Goal: Transaction & Acquisition: Book appointment/travel/reservation

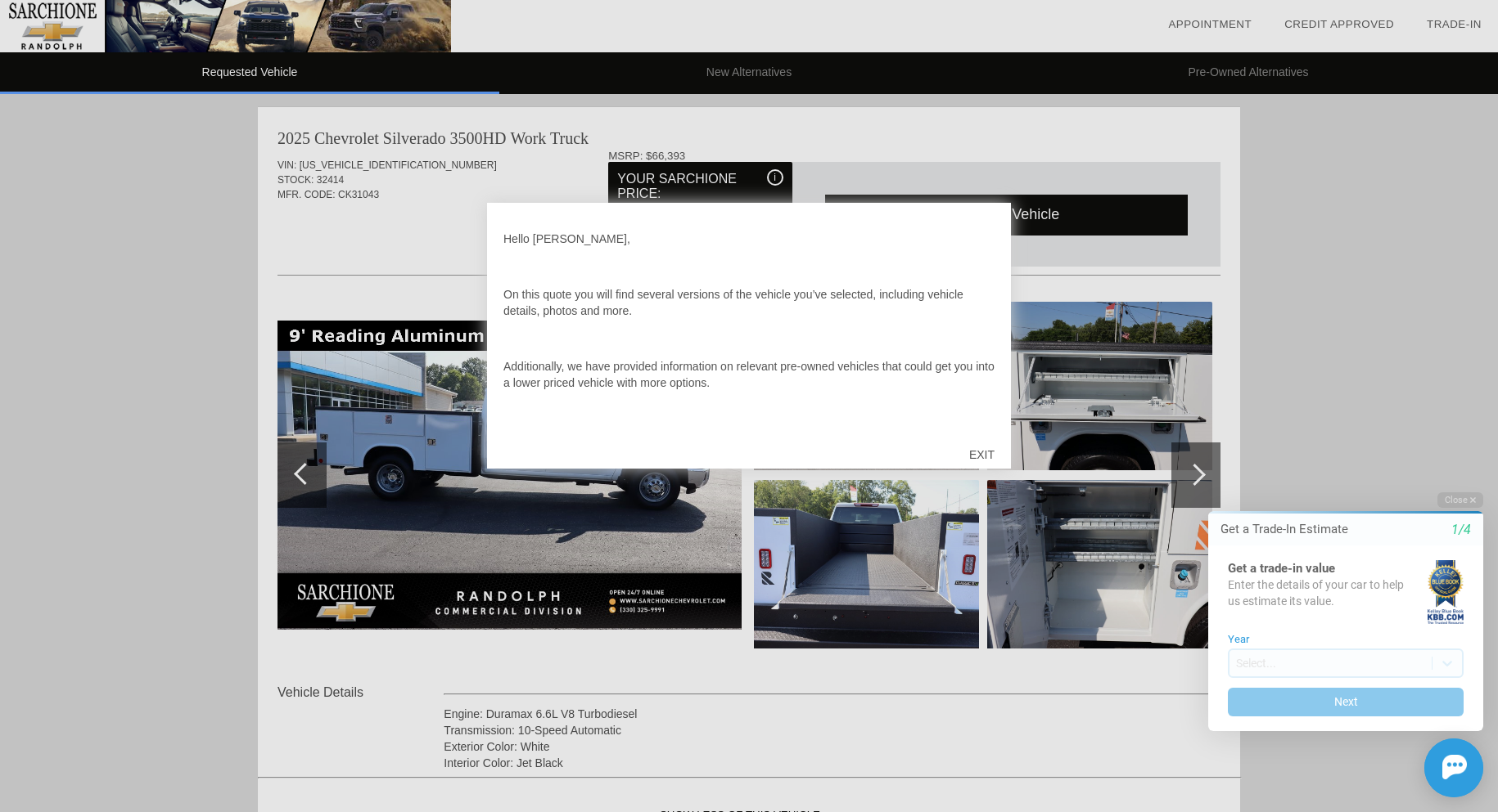
click at [982, 449] on div "EXIT" at bounding box center [981, 455] width 58 height 49
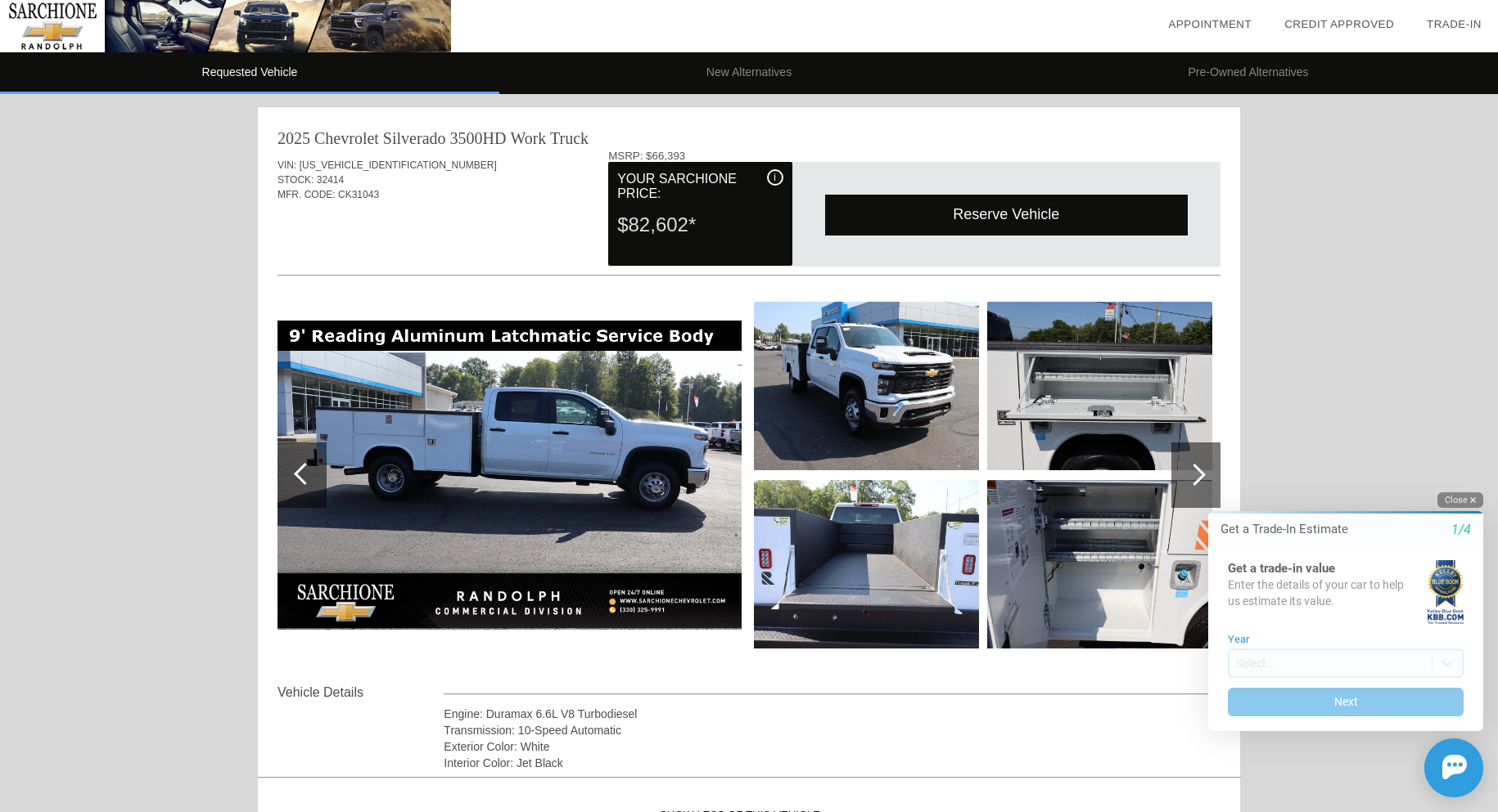
click at [1470, 496] on icon "button" at bounding box center [1473, 500] width 6 height 9
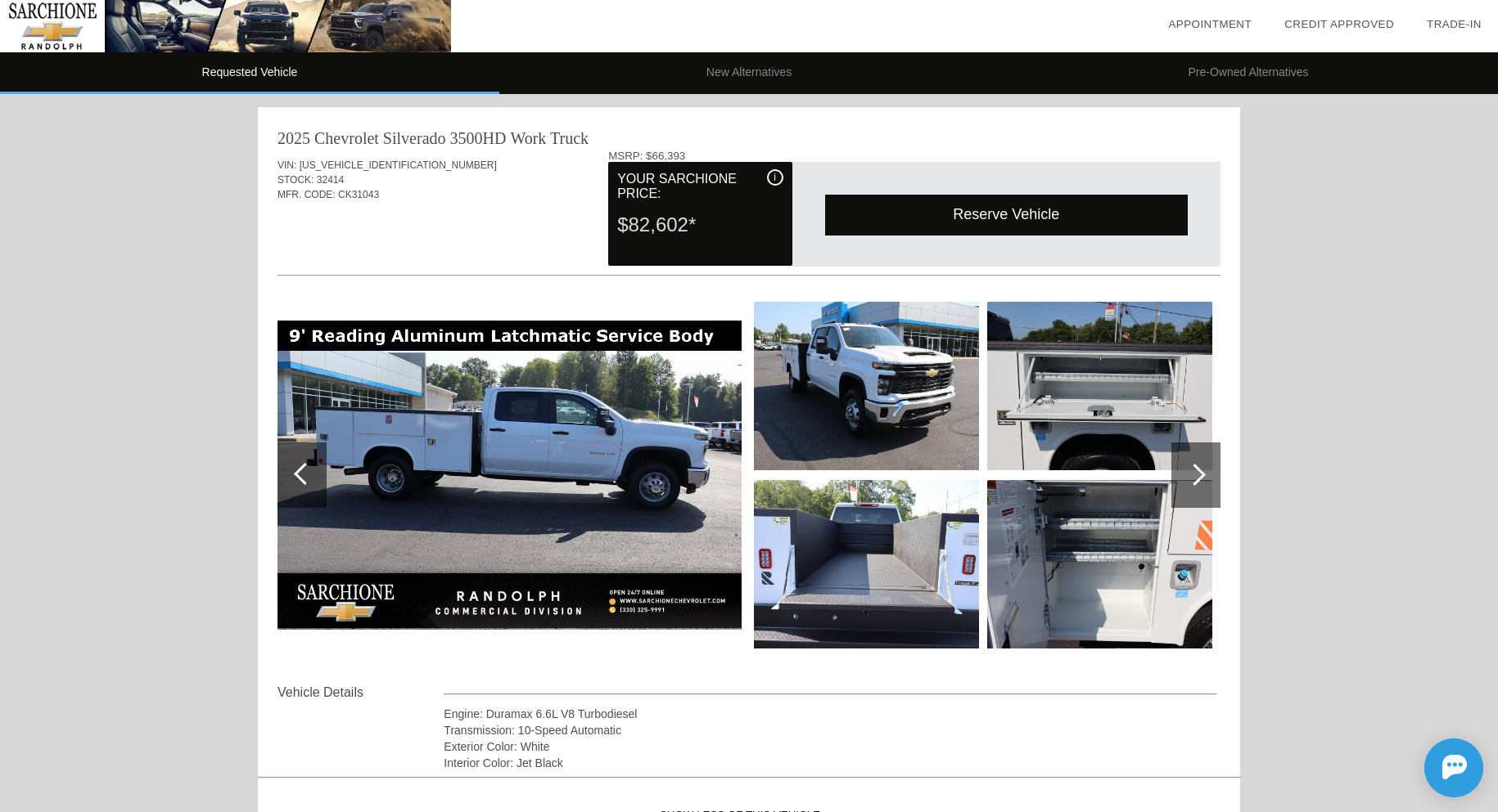
click at [909, 209] on div "Reserve Vehicle" at bounding box center [1006, 214] width 363 height 40
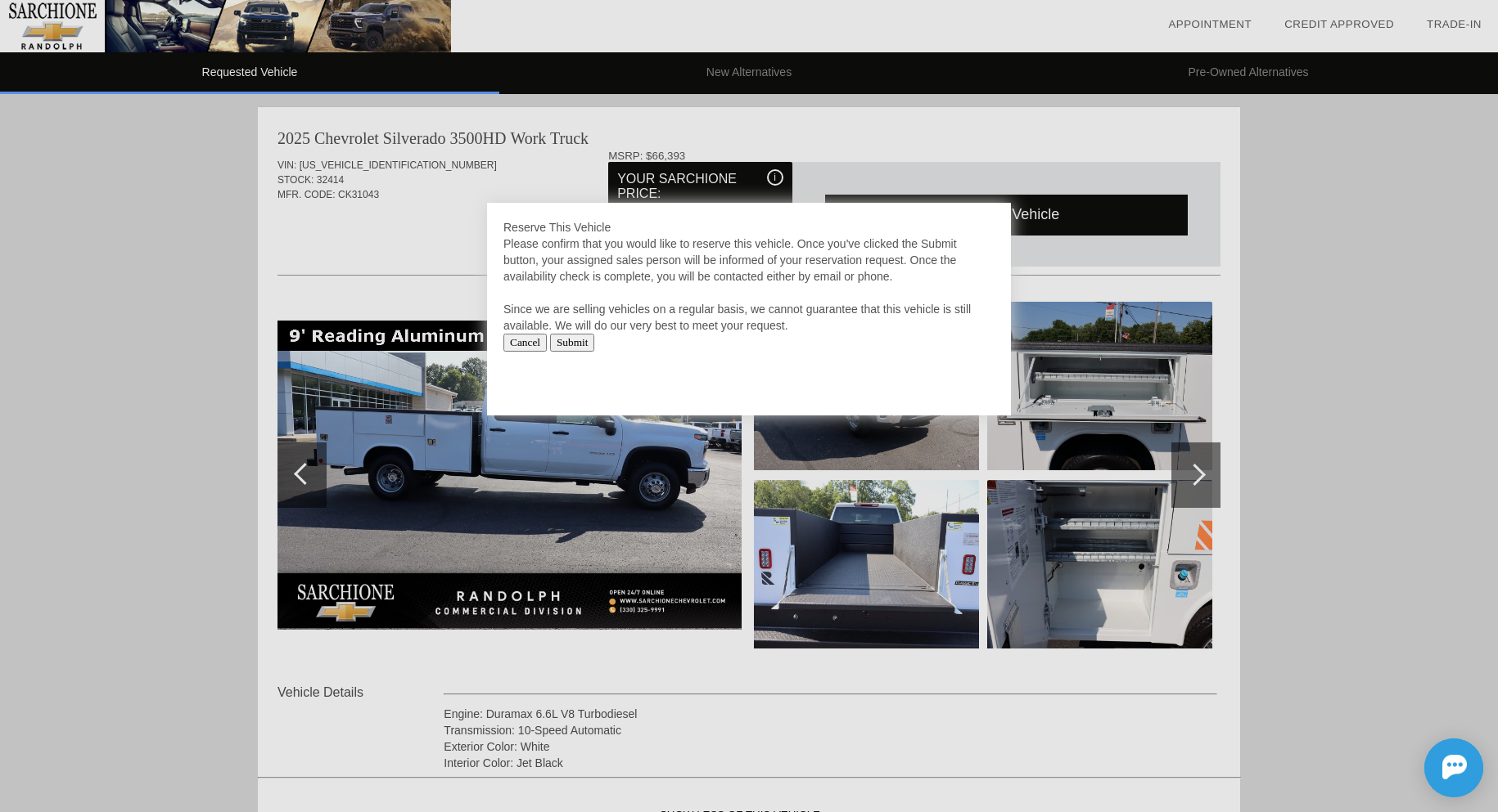
click at [779, 379] on div "Reserve This Vehicle Please confirm that you would like to reserve this vehicle…" at bounding box center [749, 308] width 523 height 212
click at [191, 390] on div at bounding box center [749, 406] width 1498 height 812
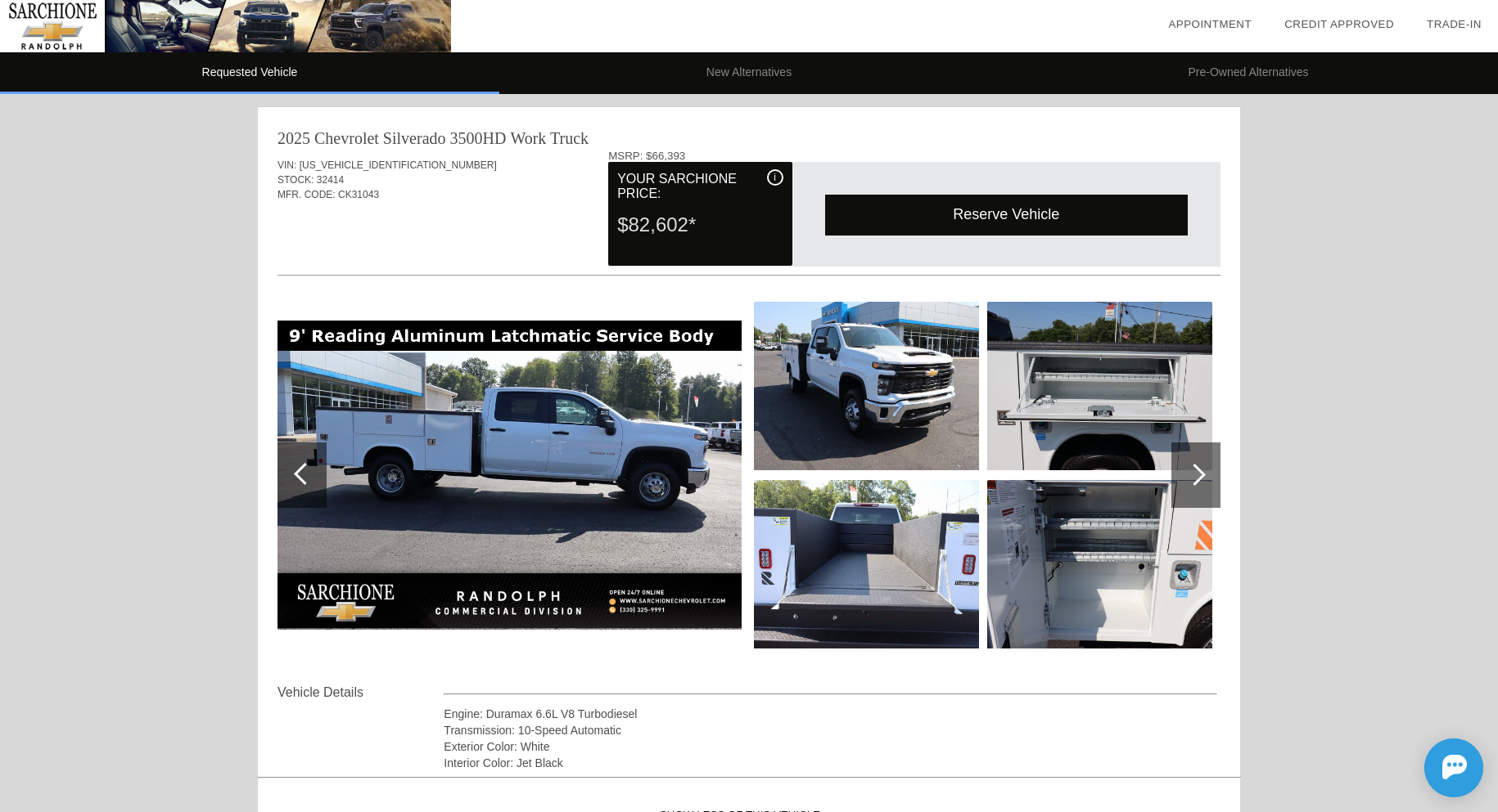
click at [526, 447] on img at bounding box center [510, 475] width 464 height 309
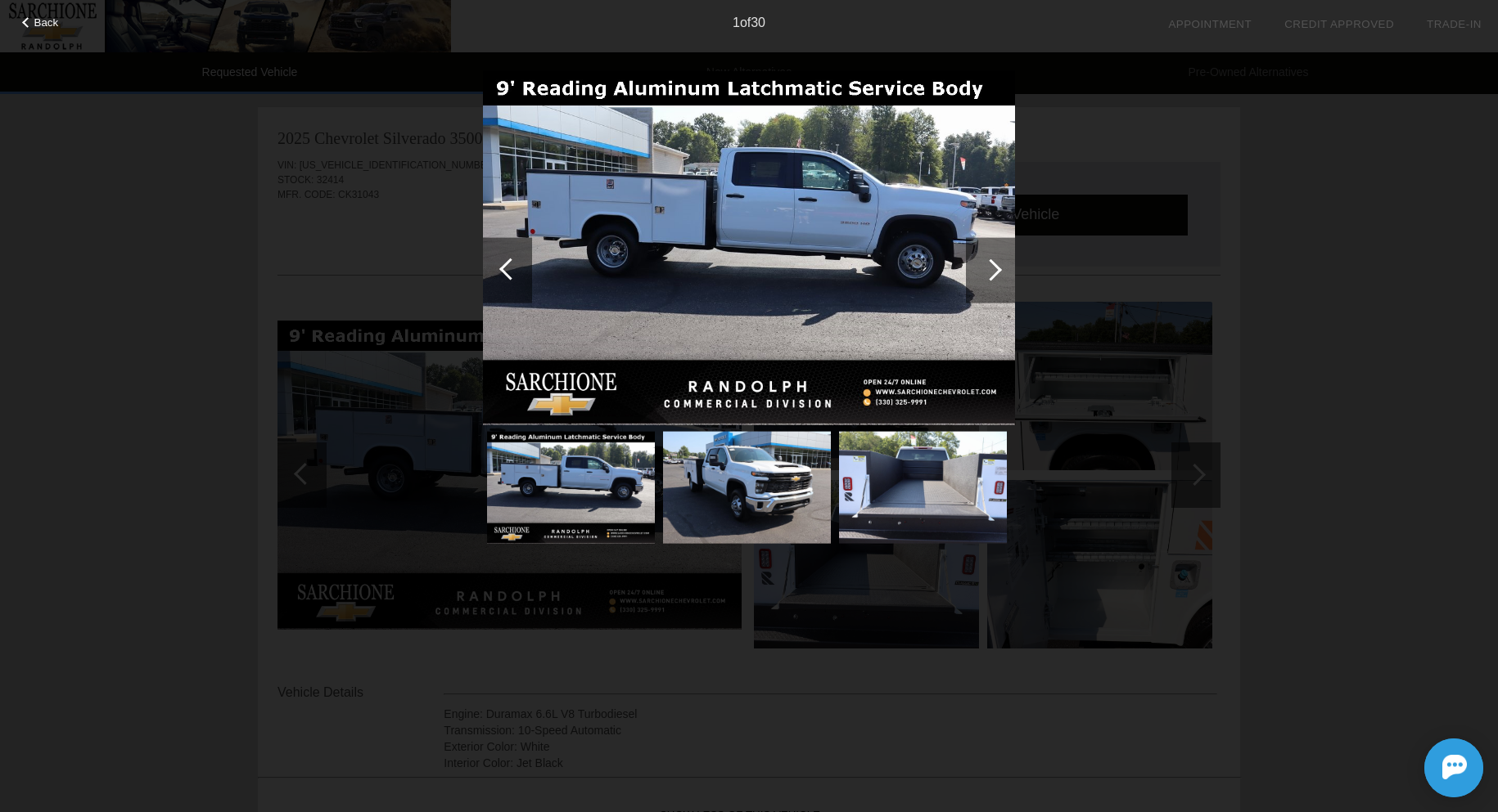
click at [979, 262] on div at bounding box center [990, 270] width 49 height 66
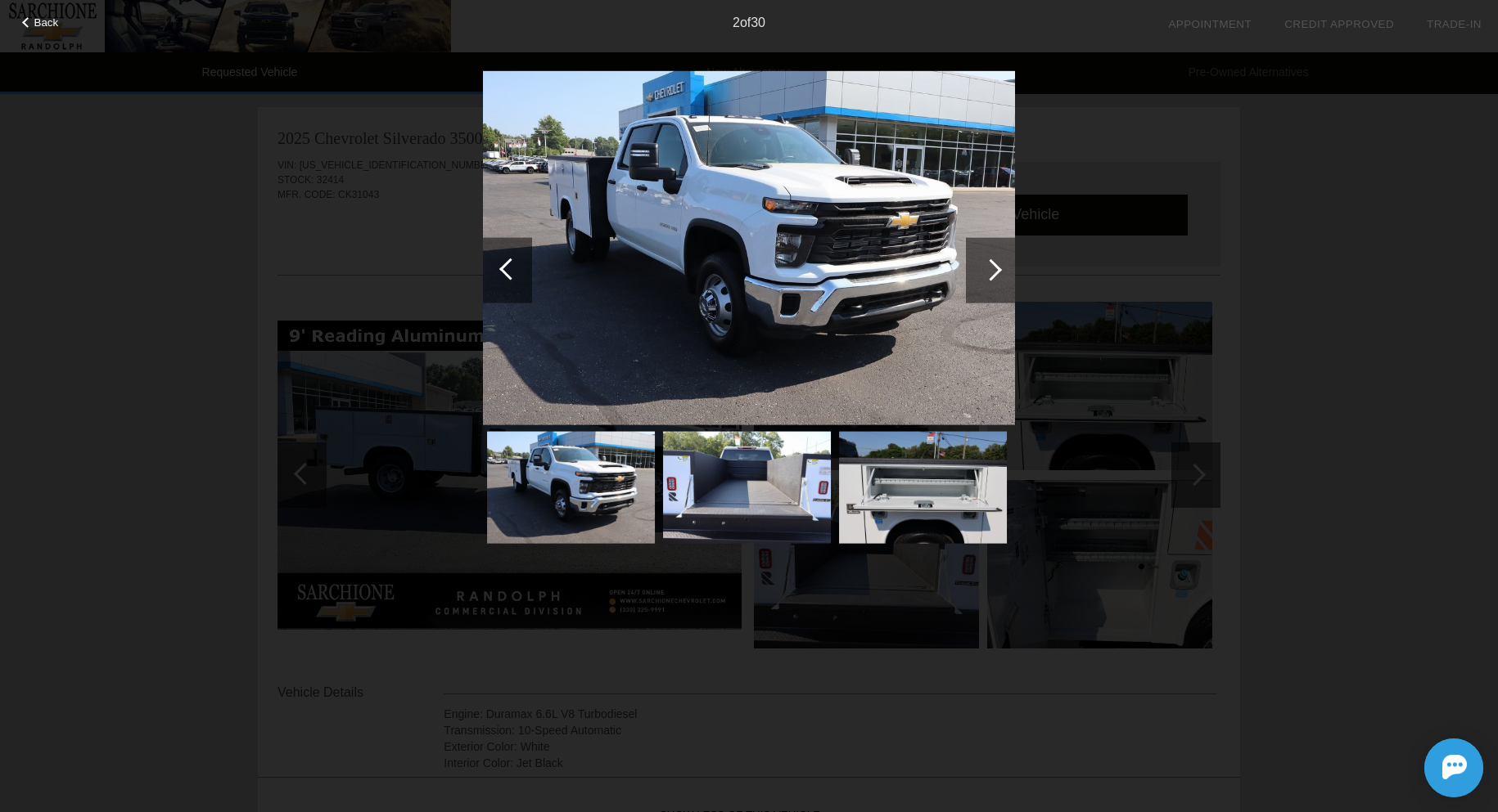
click at [979, 262] on div at bounding box center [990, 270] width 49 height 66
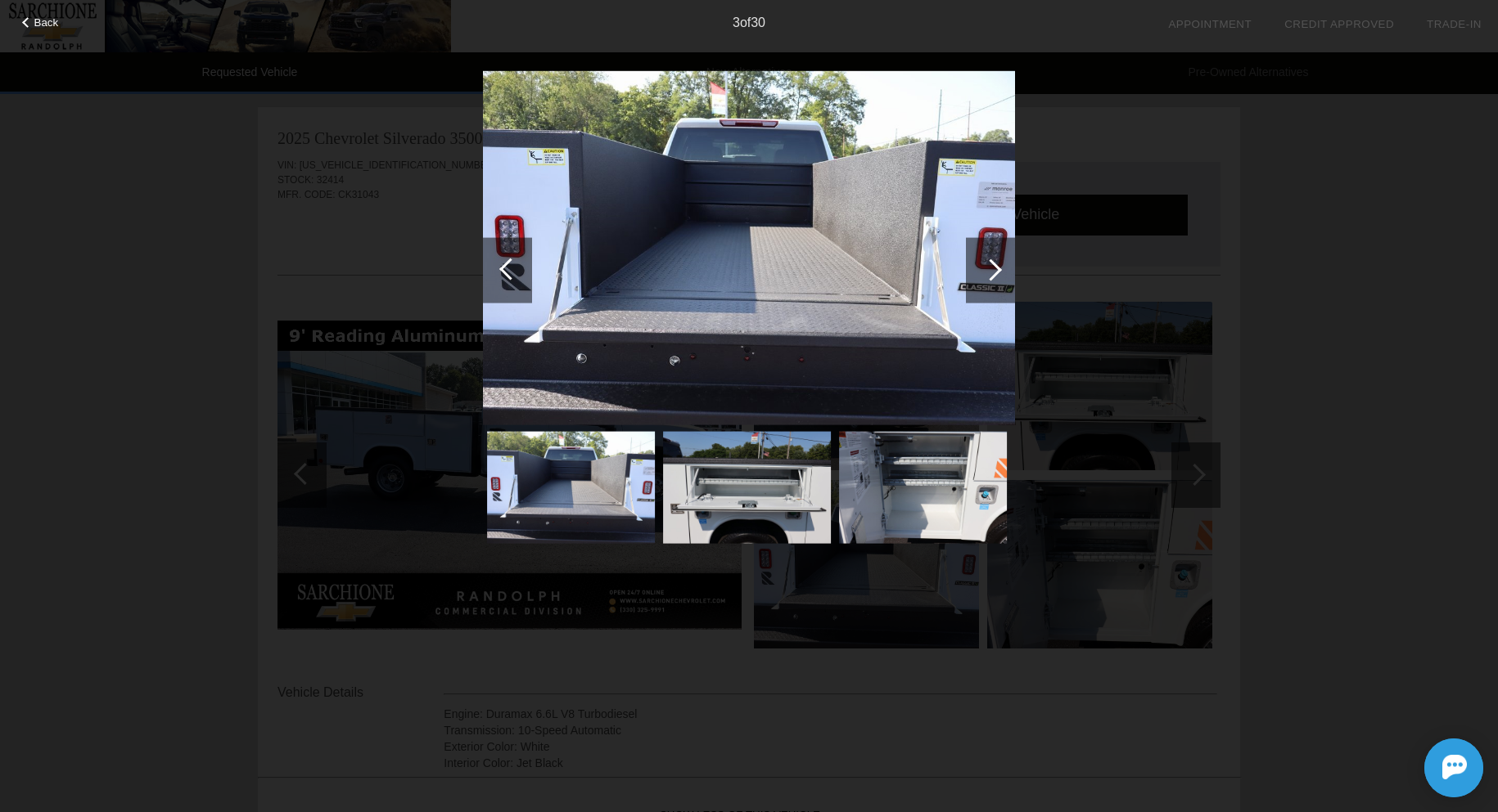
click at [979, 262] on div at bounding box center [990, 270] width 49 height 66
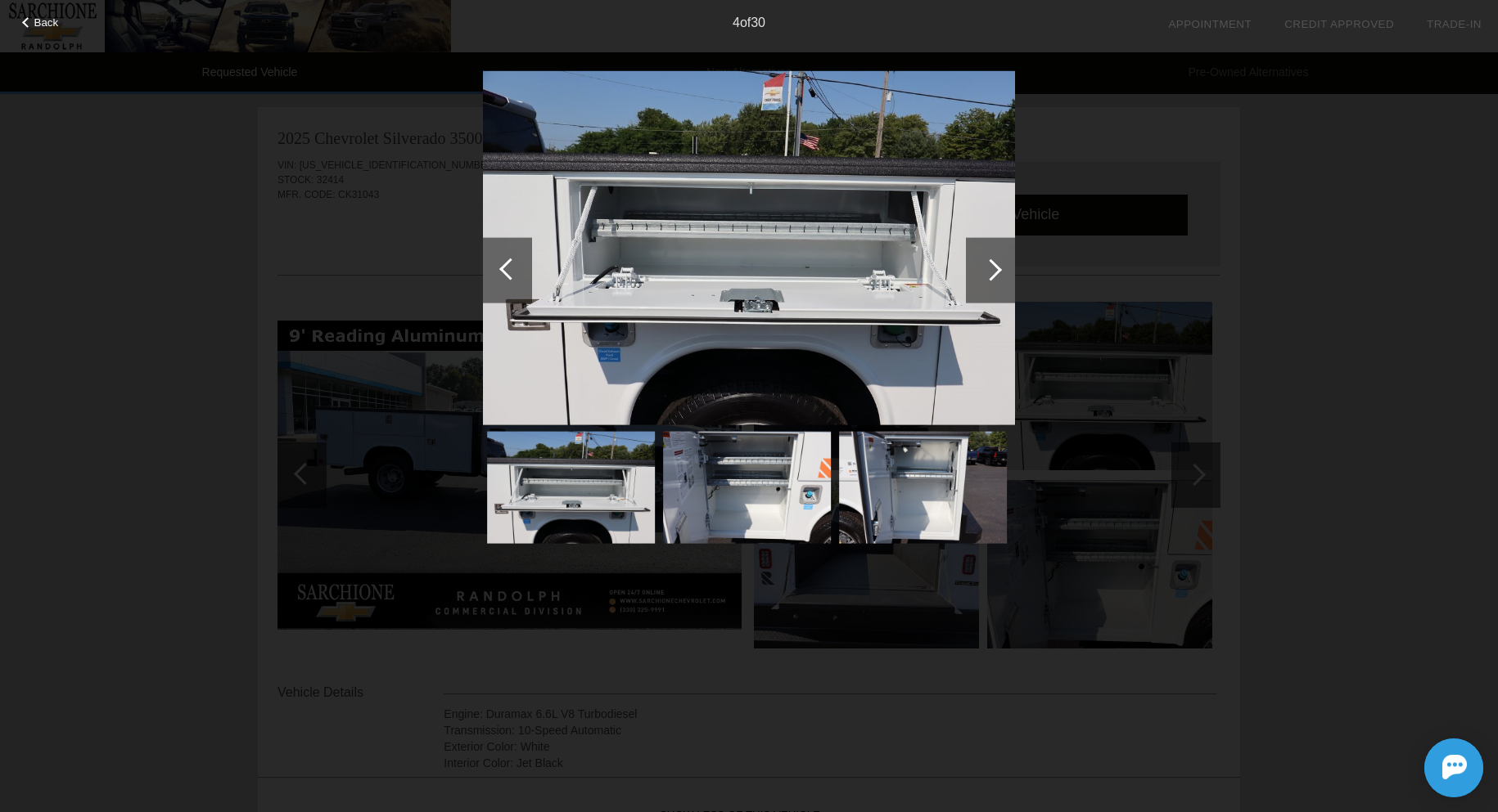
click at [979, 262] on div at bounding box center [990, 270] width 49 height 66
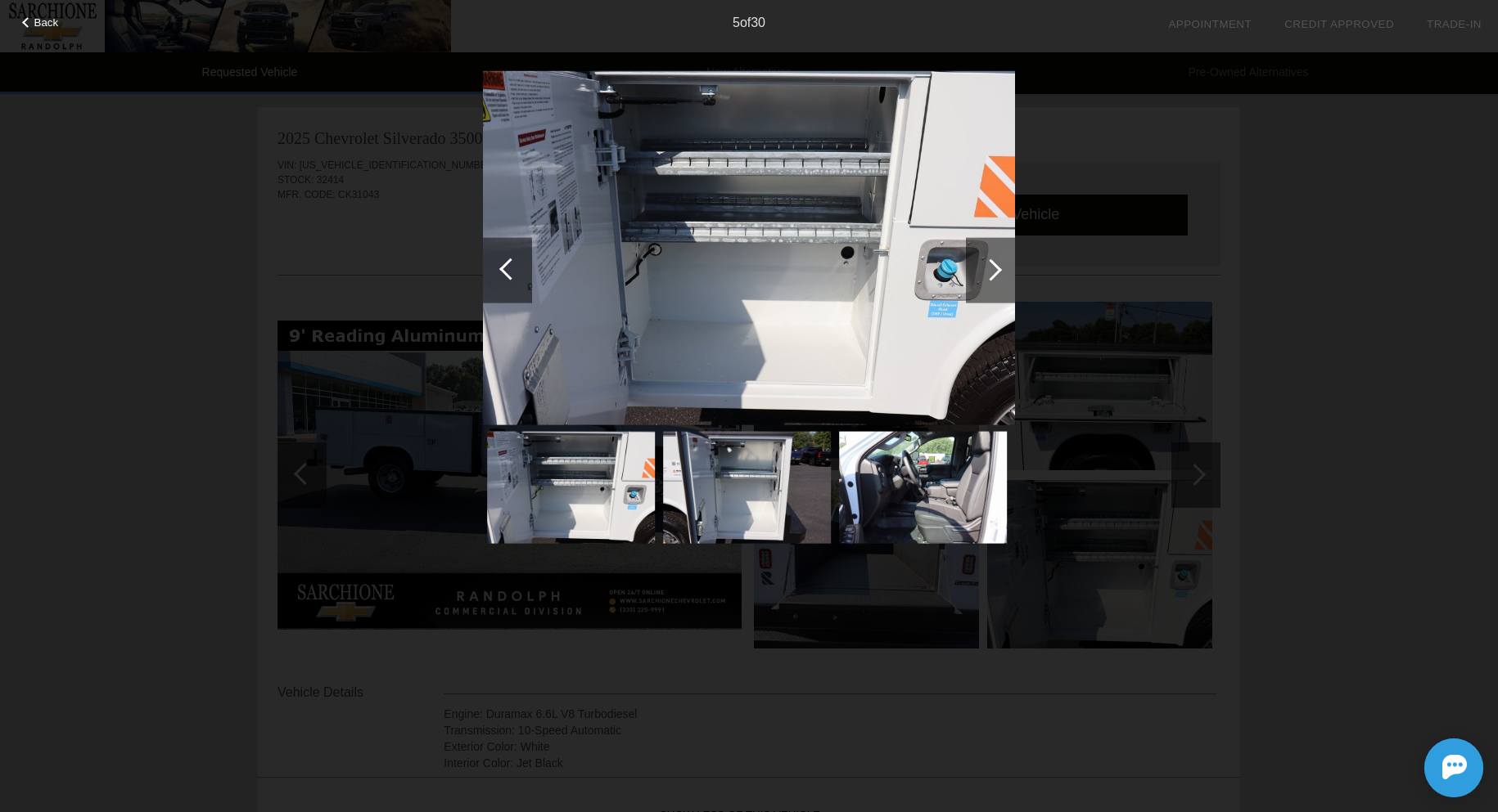
click at [979, 262] on div at bounding box center [990, 270] width 49 height 66
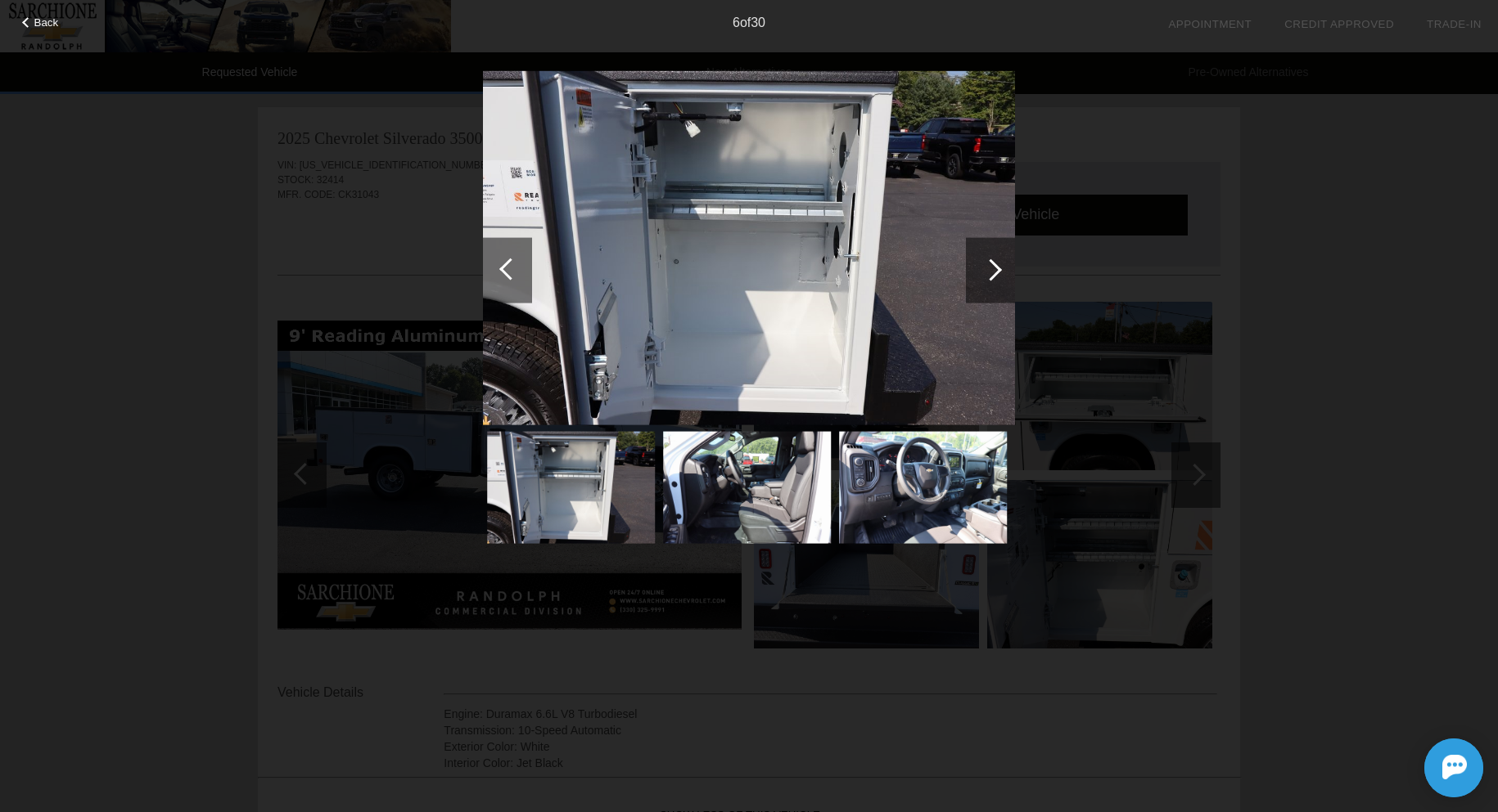
click at [979, 262] on div at bounding box center [990, 270] width 49 height 66
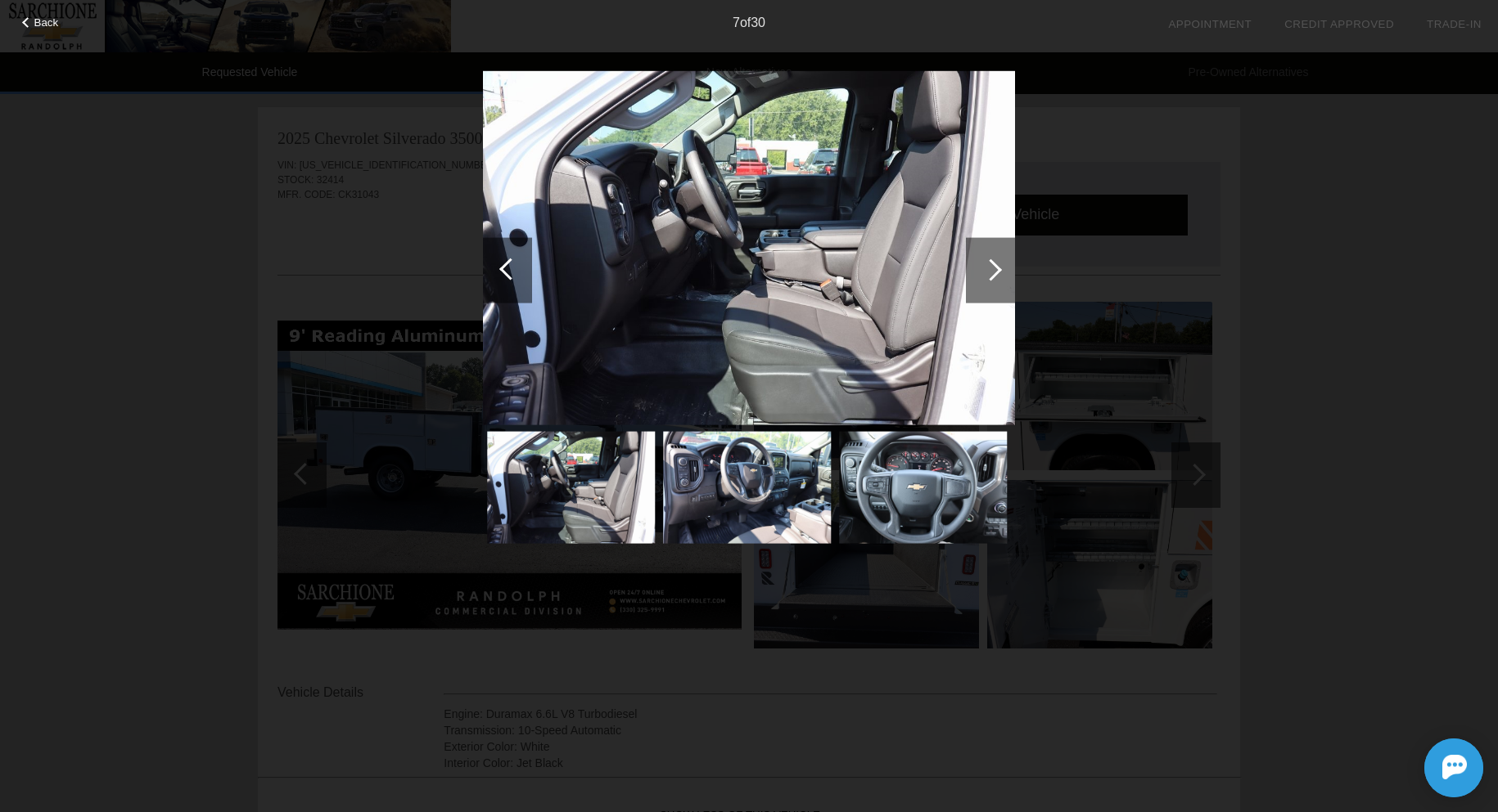
click at [979, 262] on div at bounding box center [990, 270] width 49 height 66
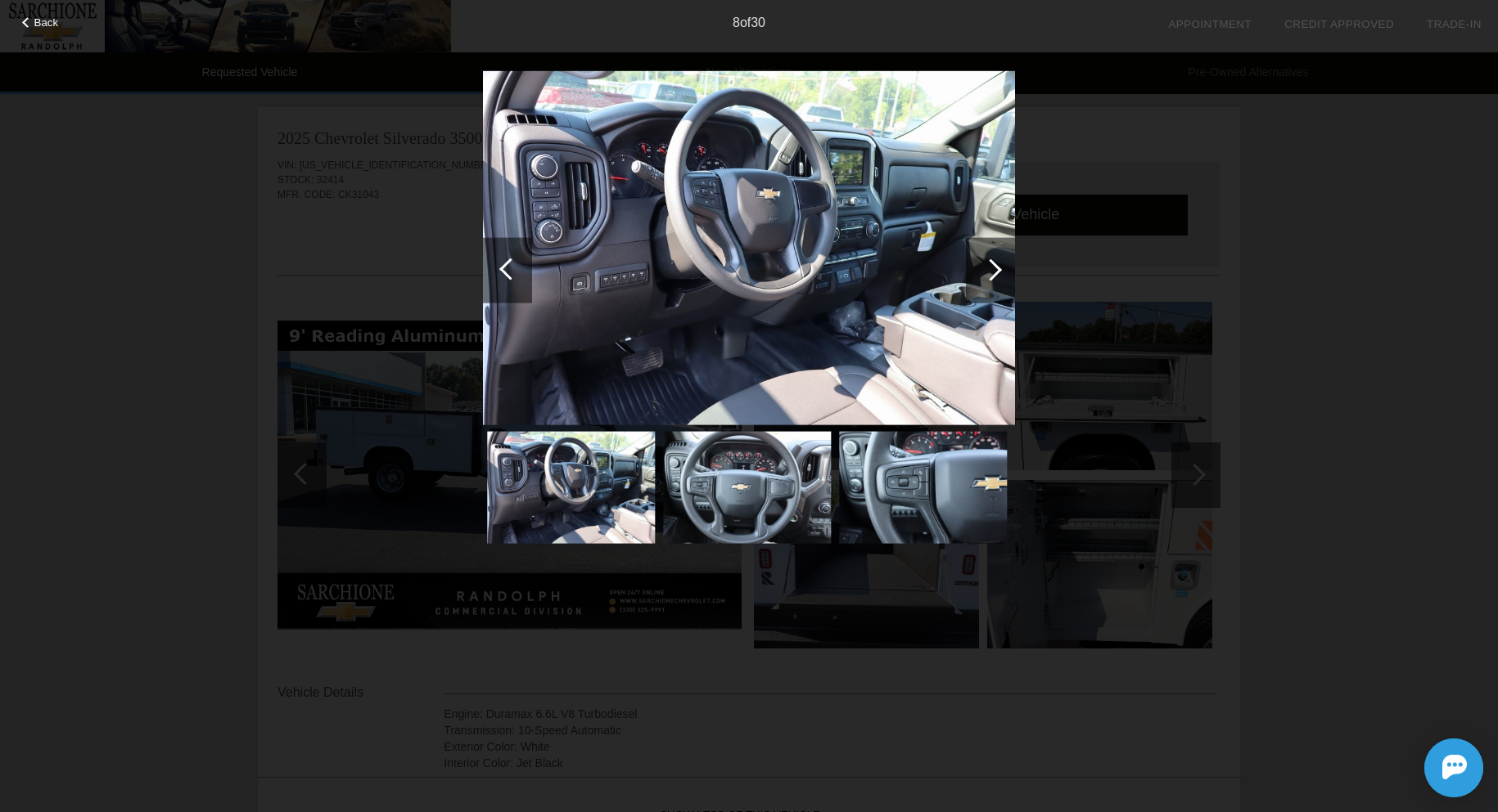
click at [499, 259] on div at bounding box center [507, 270] width 49 height 66
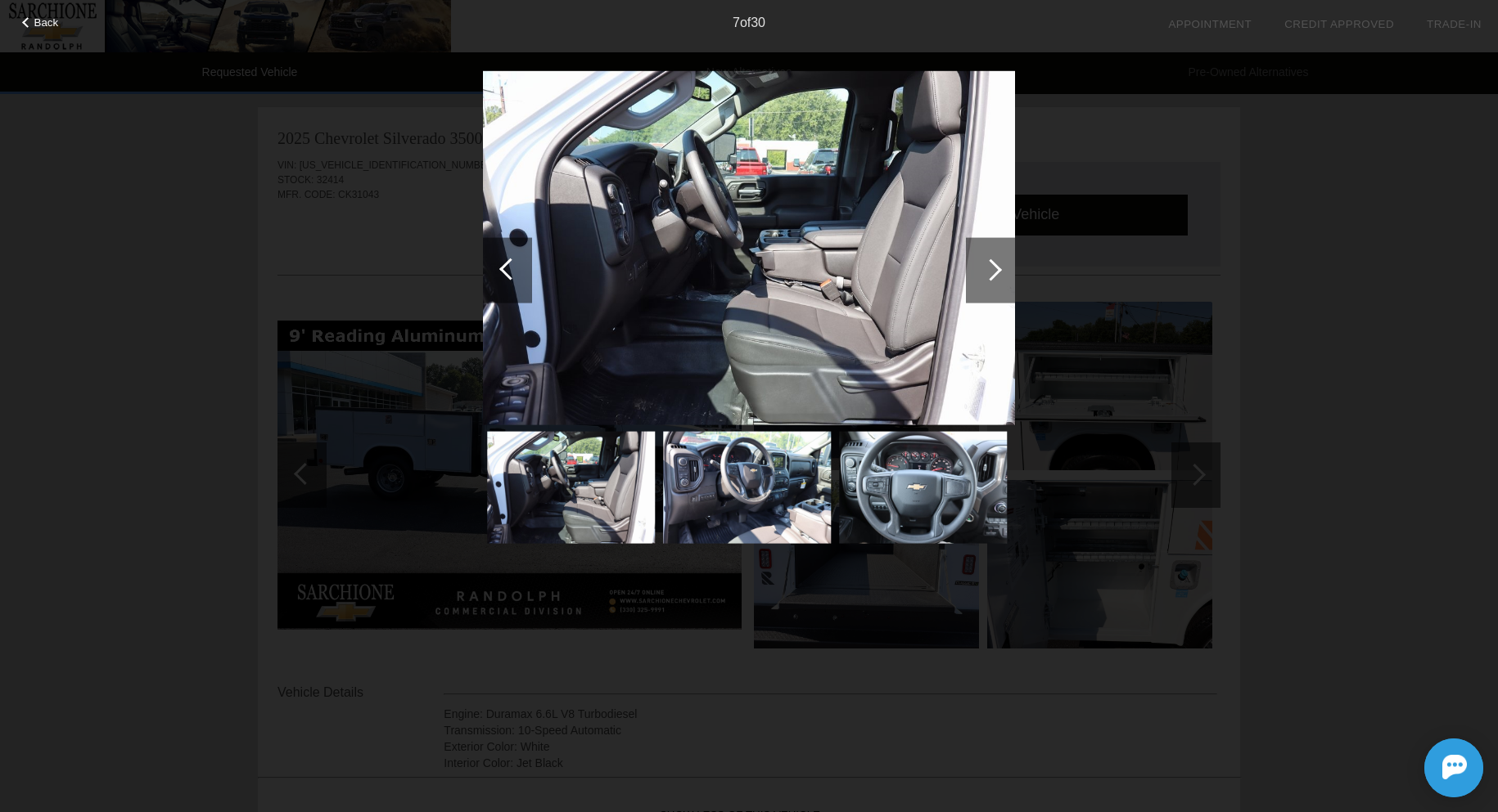
click at [499, 259] on div at bounding box center [507, 270] width 49 height 66
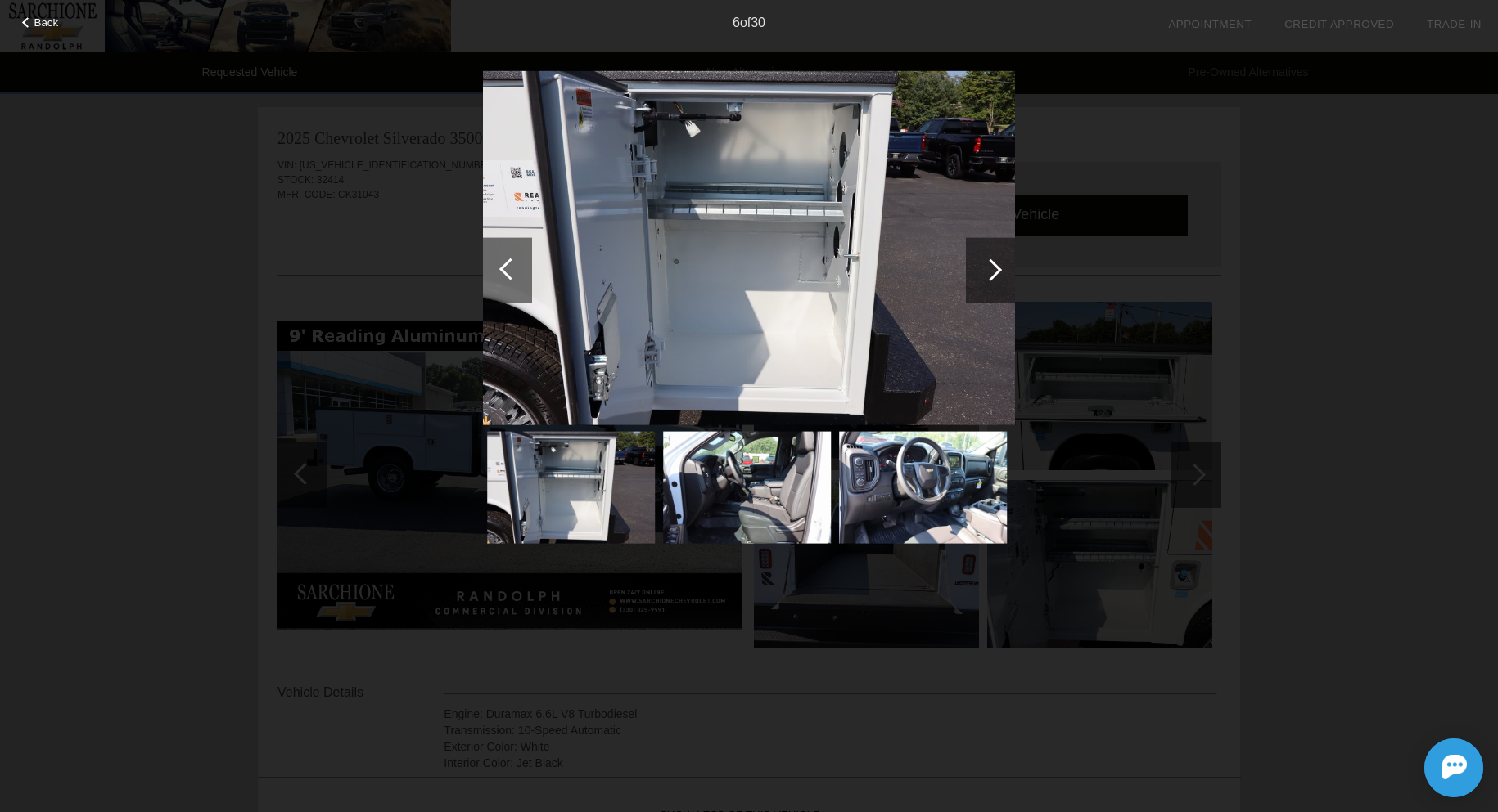
click at [155, 292] on div "Back 6 of 30" at bounding box center [749, 406] width 1498 height 812
click at [32, 19] on div "Back" at bounding box center [41, 21] width 82 height 8
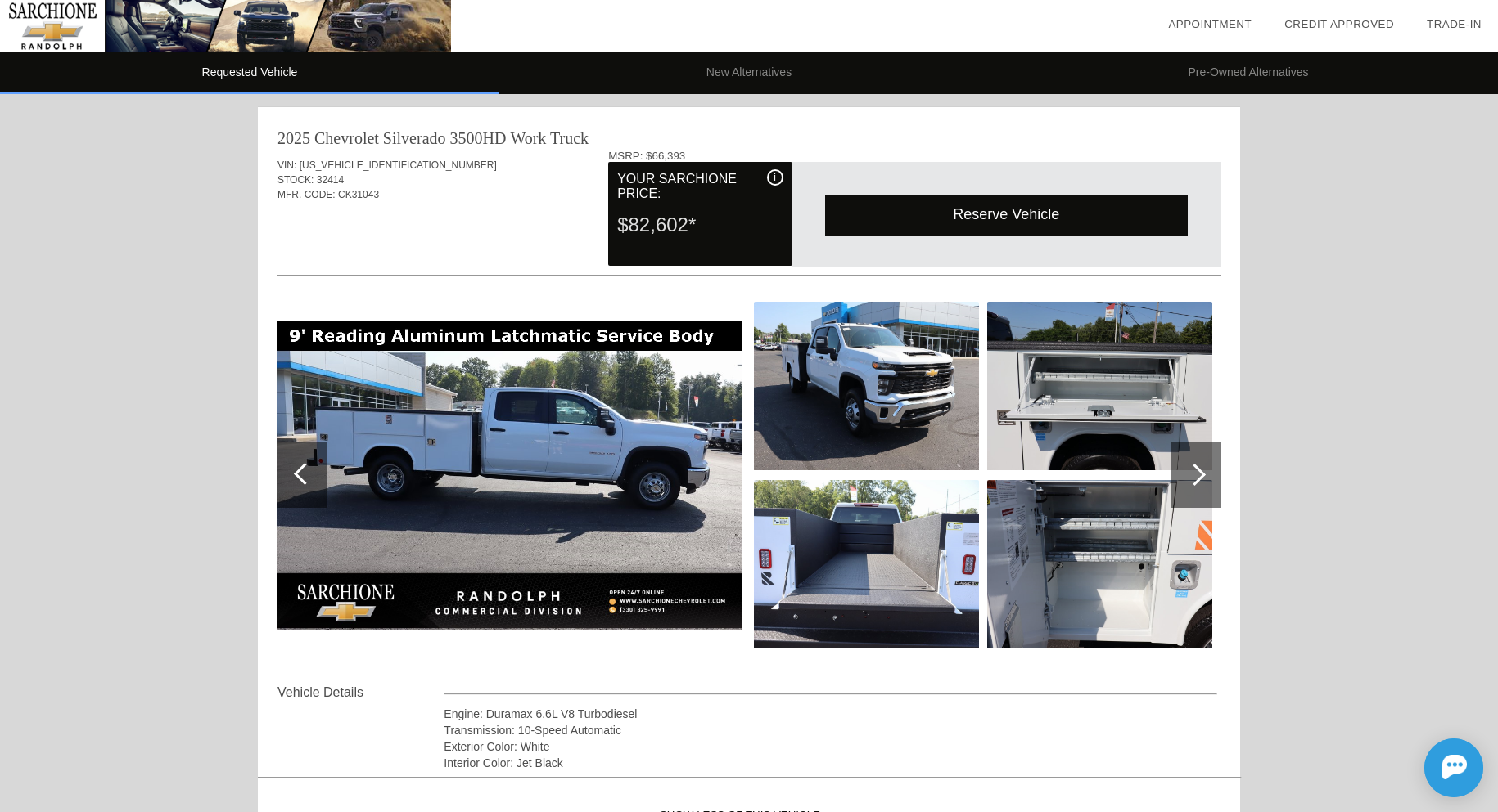
click at [777, 174] on div "i" at bounding box center [775, 177] width 17 height 17
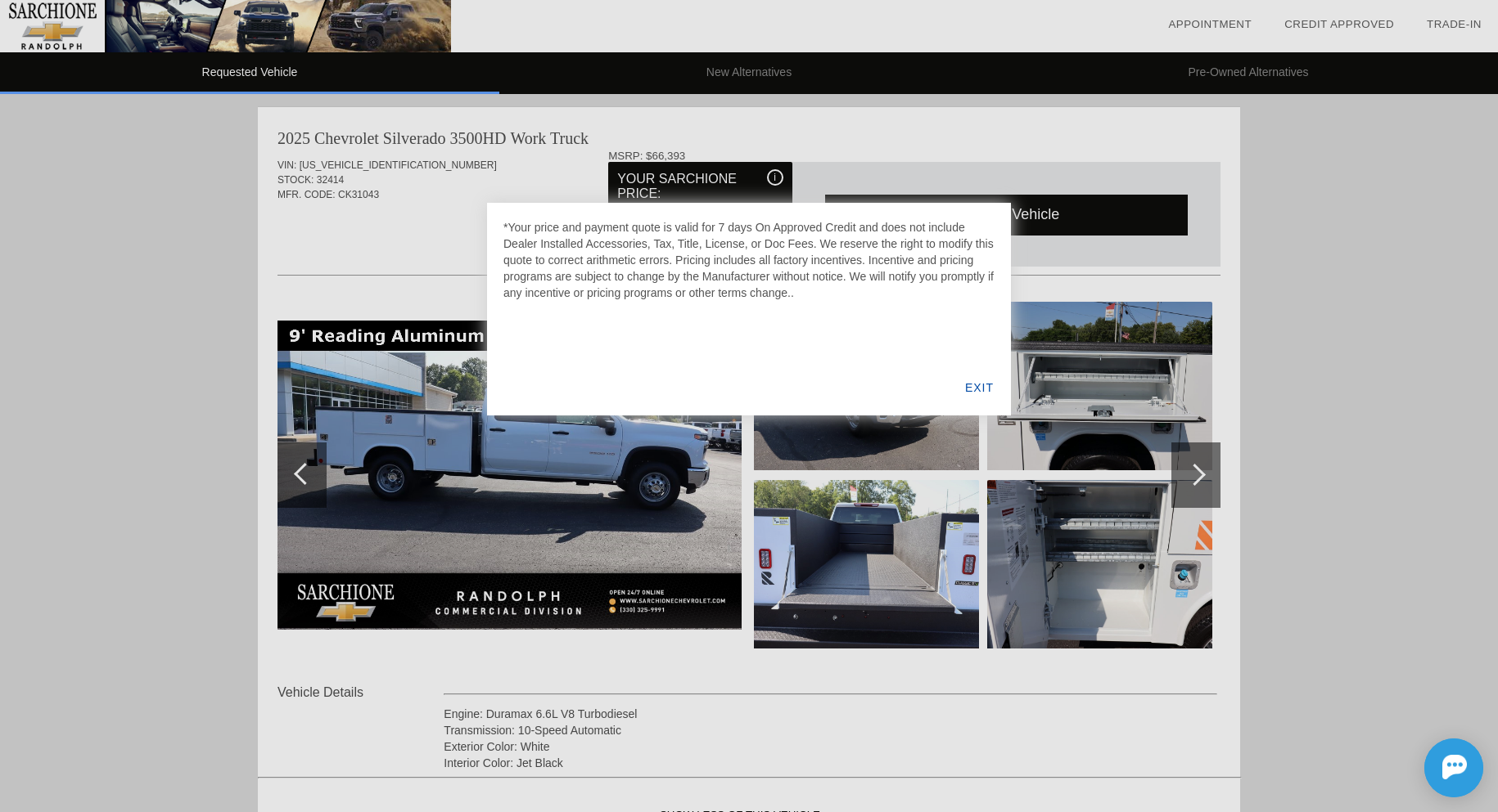
click at [975, 383] on div "EXIT" at bounding box center [978, 387] width 63 height 56
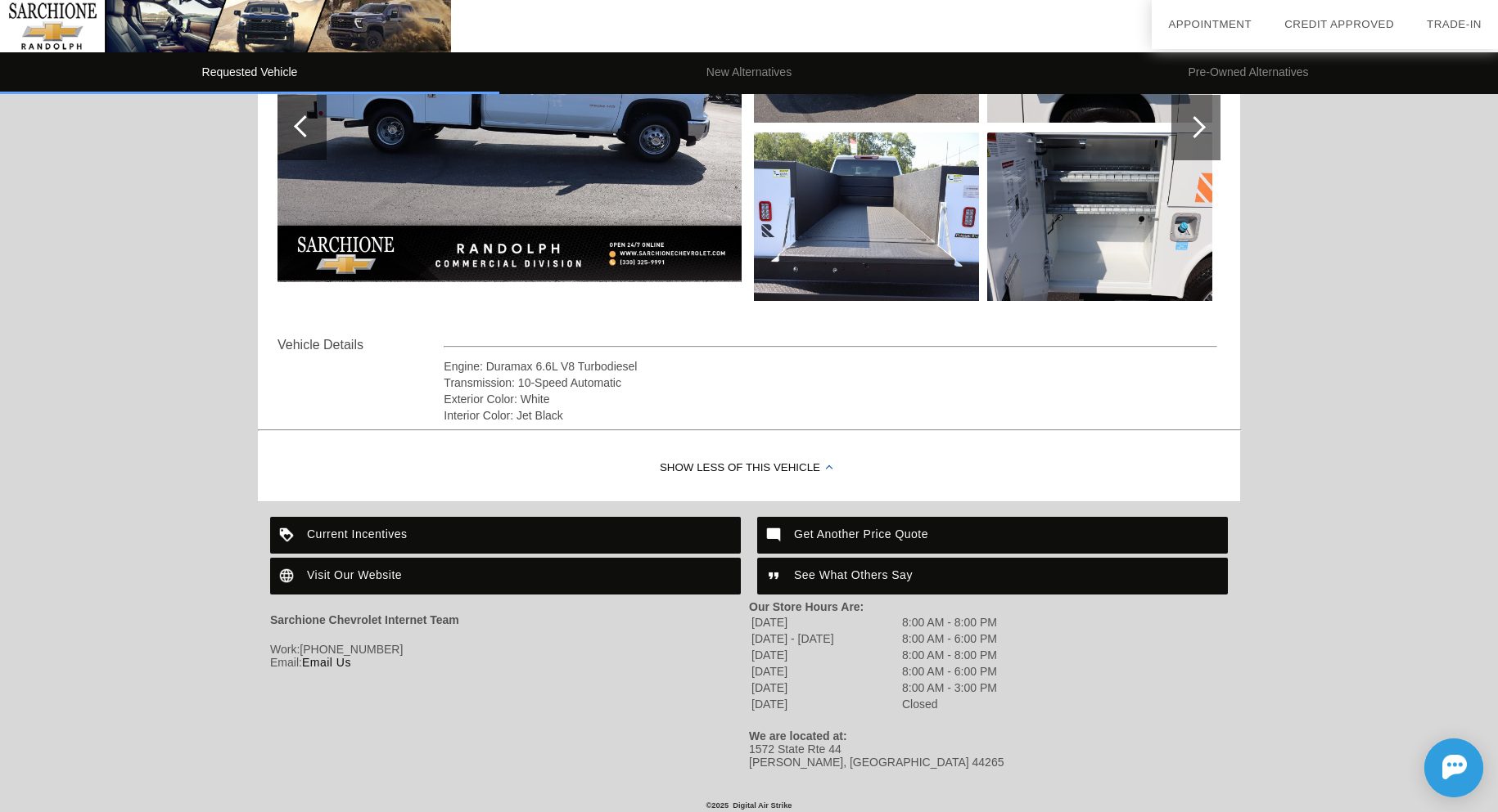
scroll to position [353, 0]
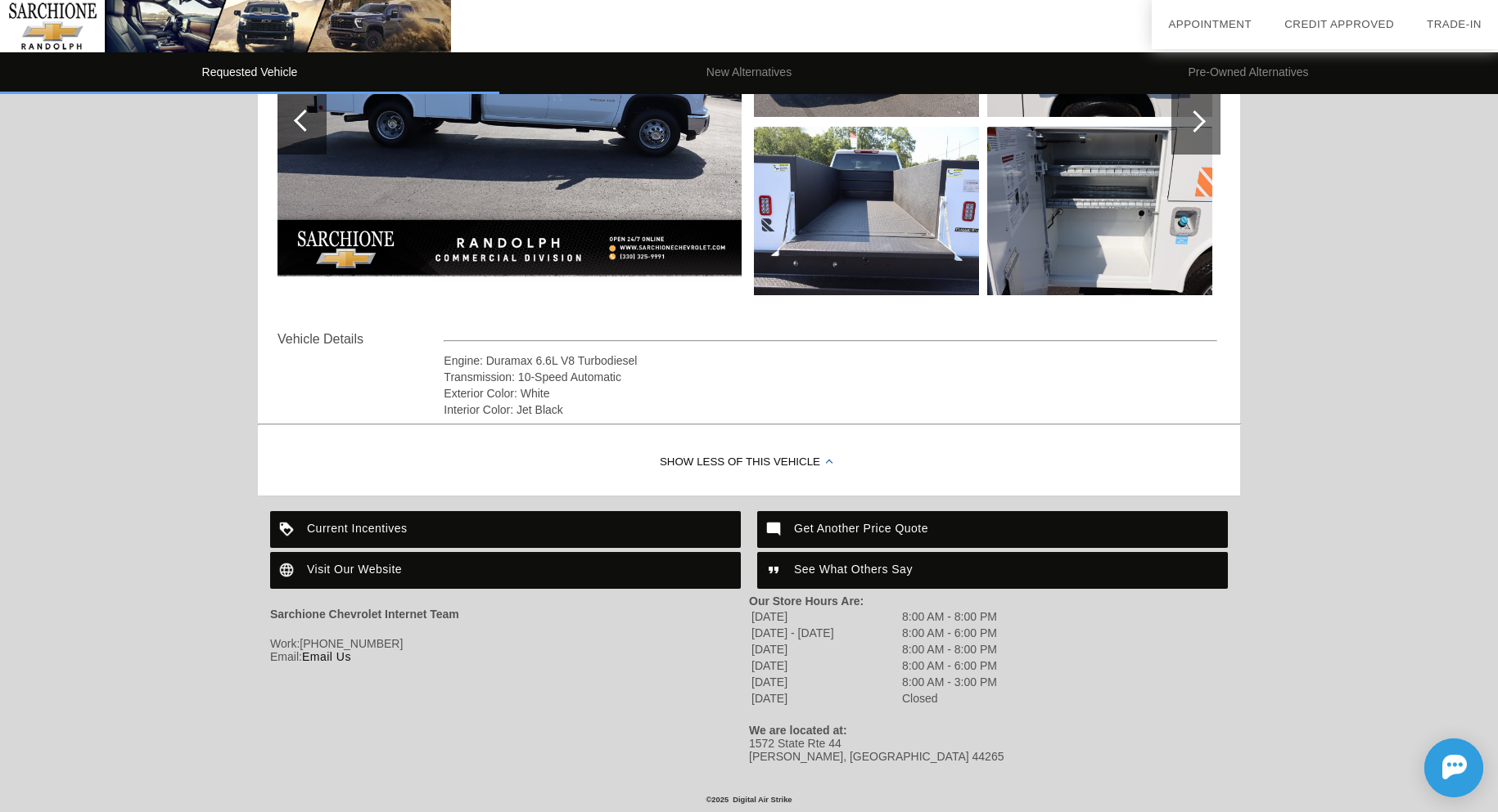
click at [713, 455] on div "Show Less of this Vehicle" at bounding box center [749, 463] width 982 height 66
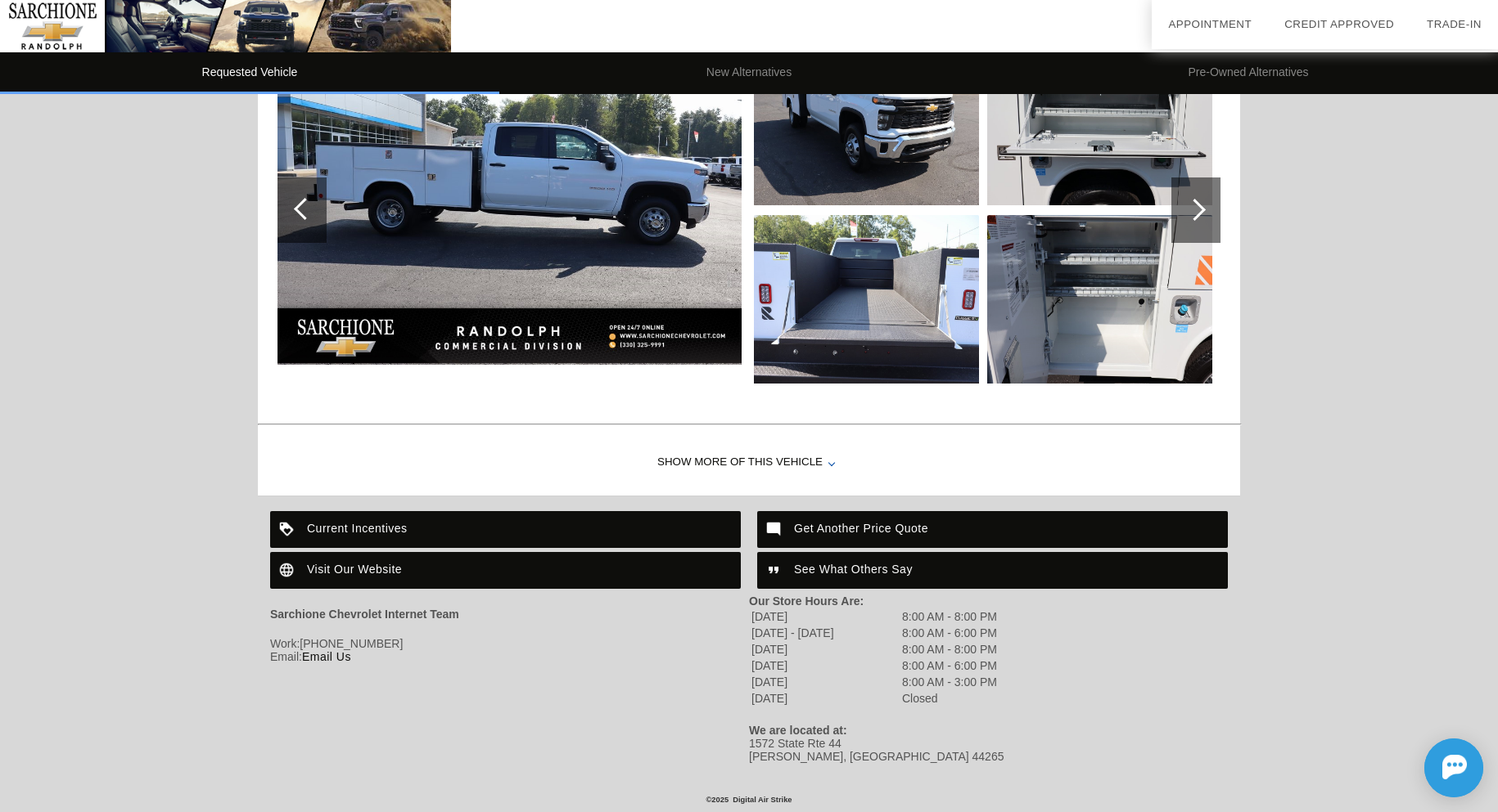
scroll to position [265, 0]
click at [683, 461] on div "Show More of this Vehicle" at bounding box center [749, 463] width 982 height 66
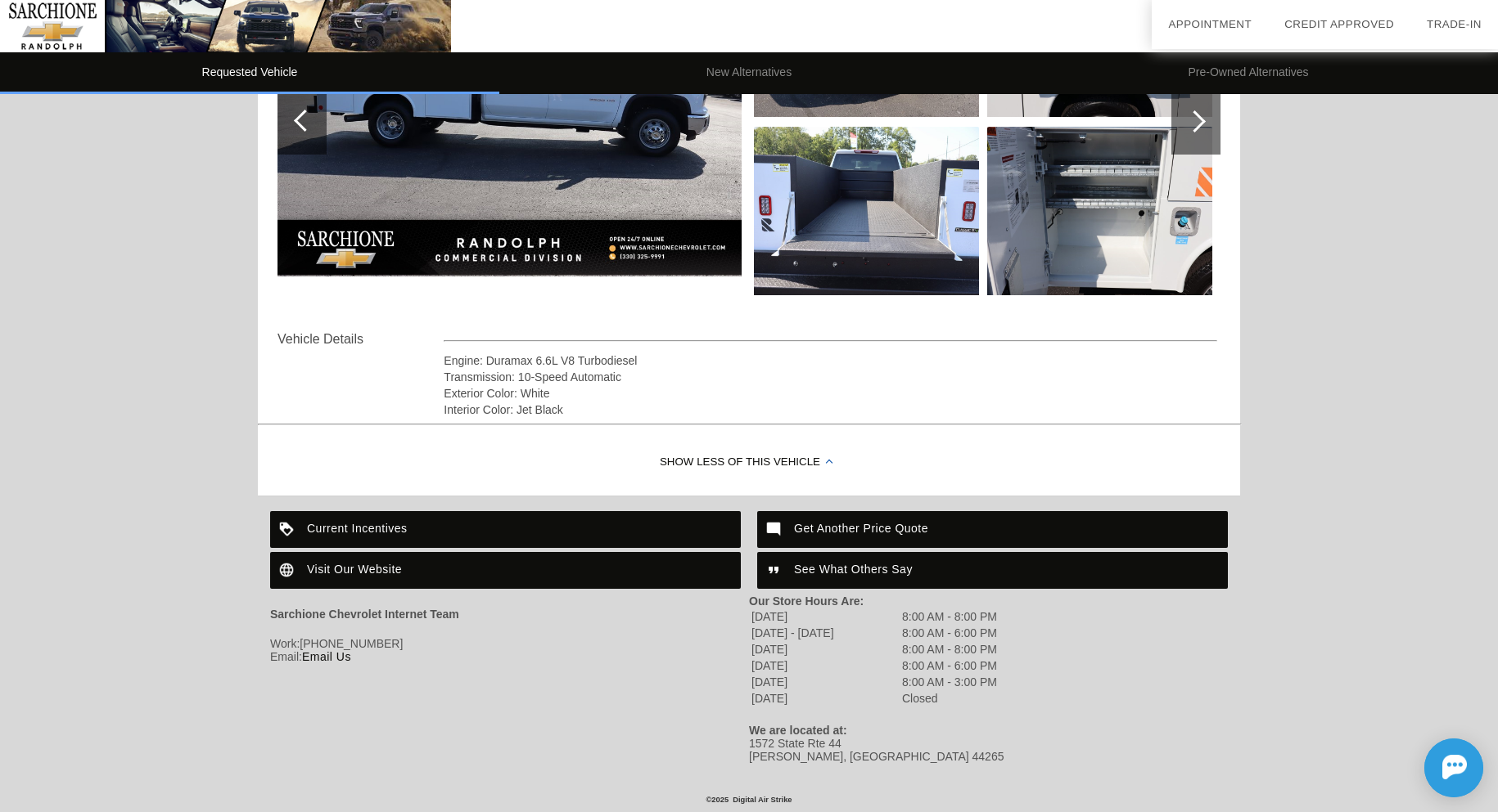
click at [677, 461] on div "Show Less of this Vehicle" at bounding box center [749, 463] width 982 height 66
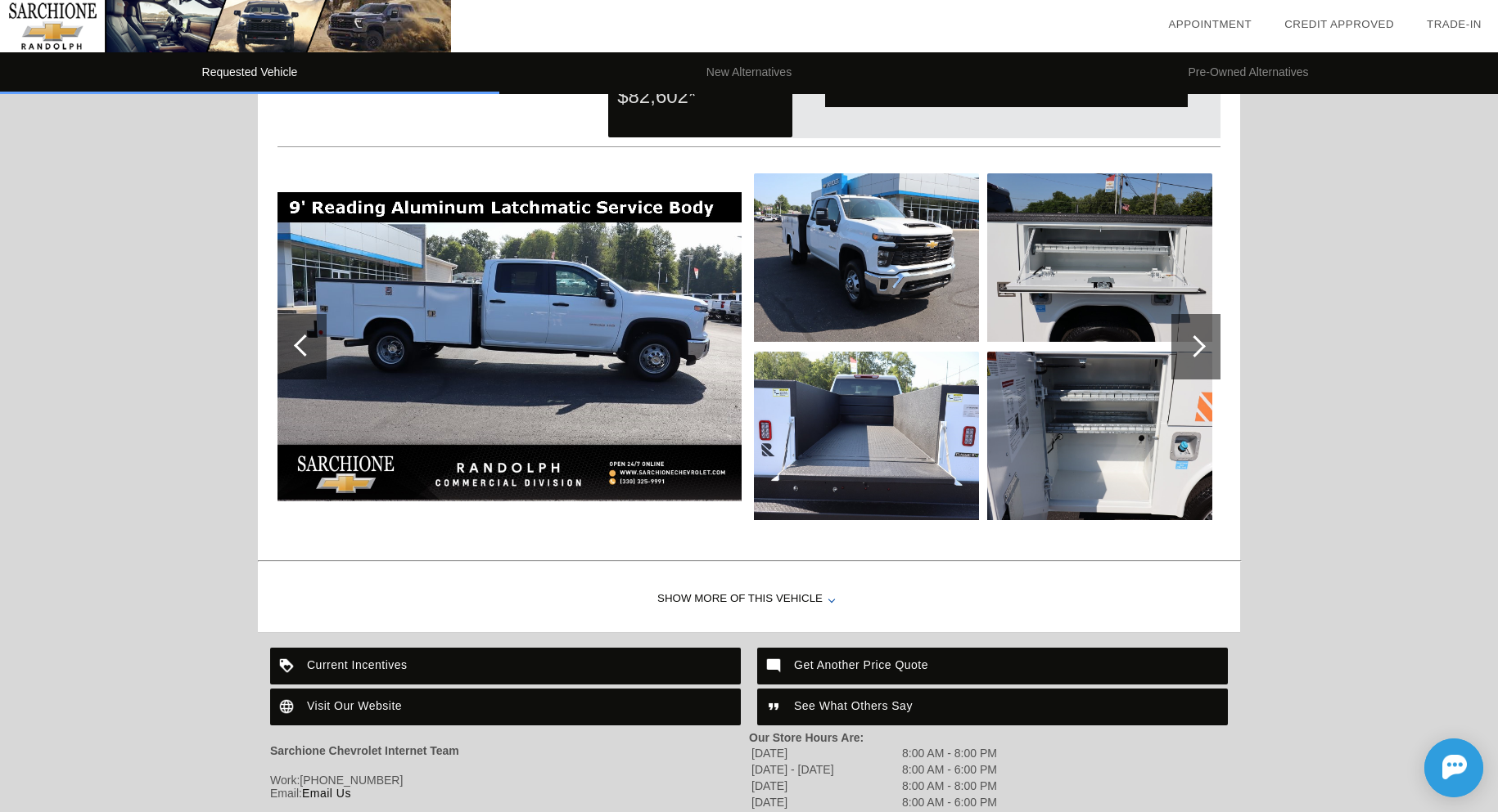
scroll to position [0, 0]
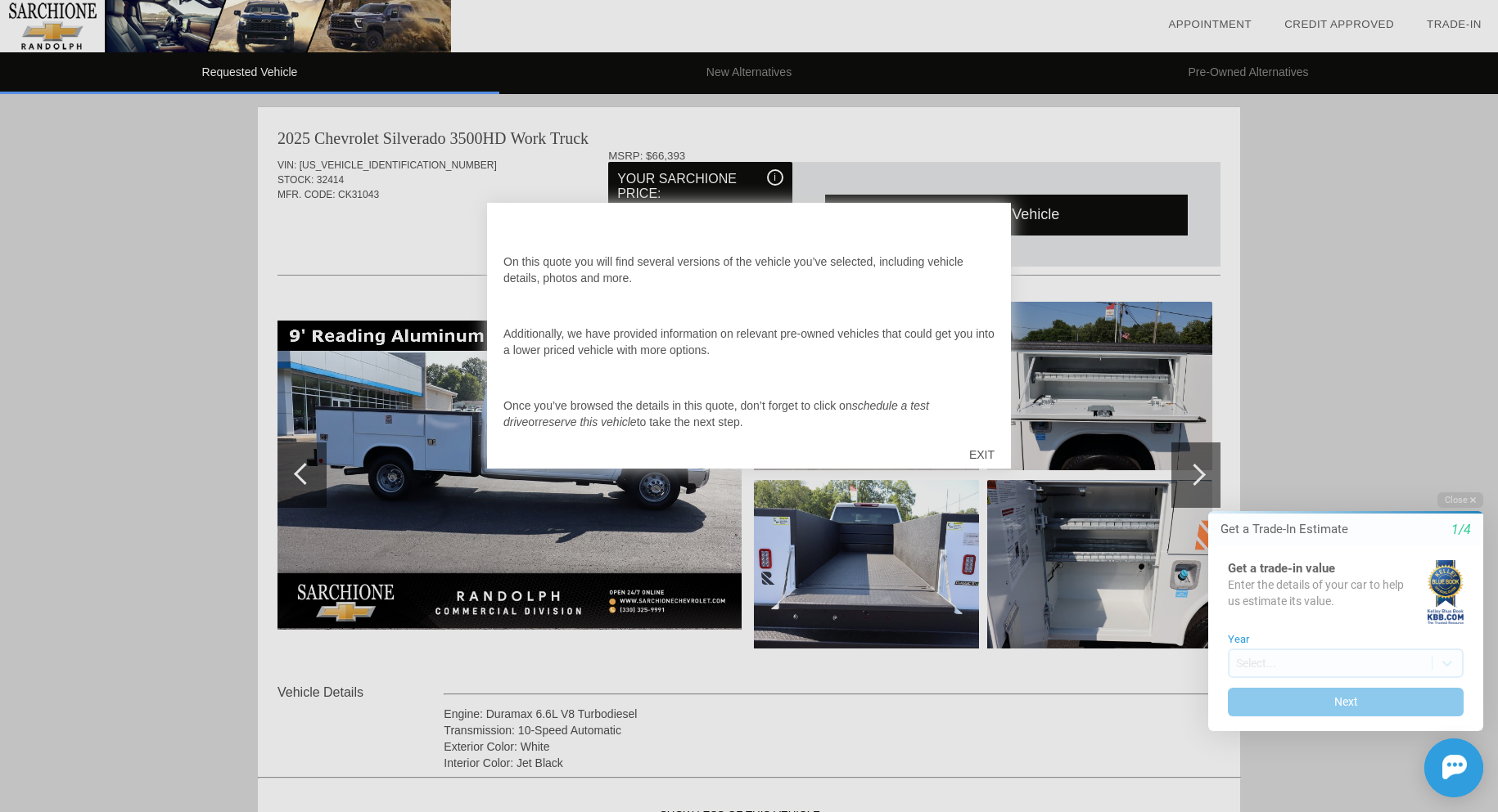
scroll to position [170, 0]
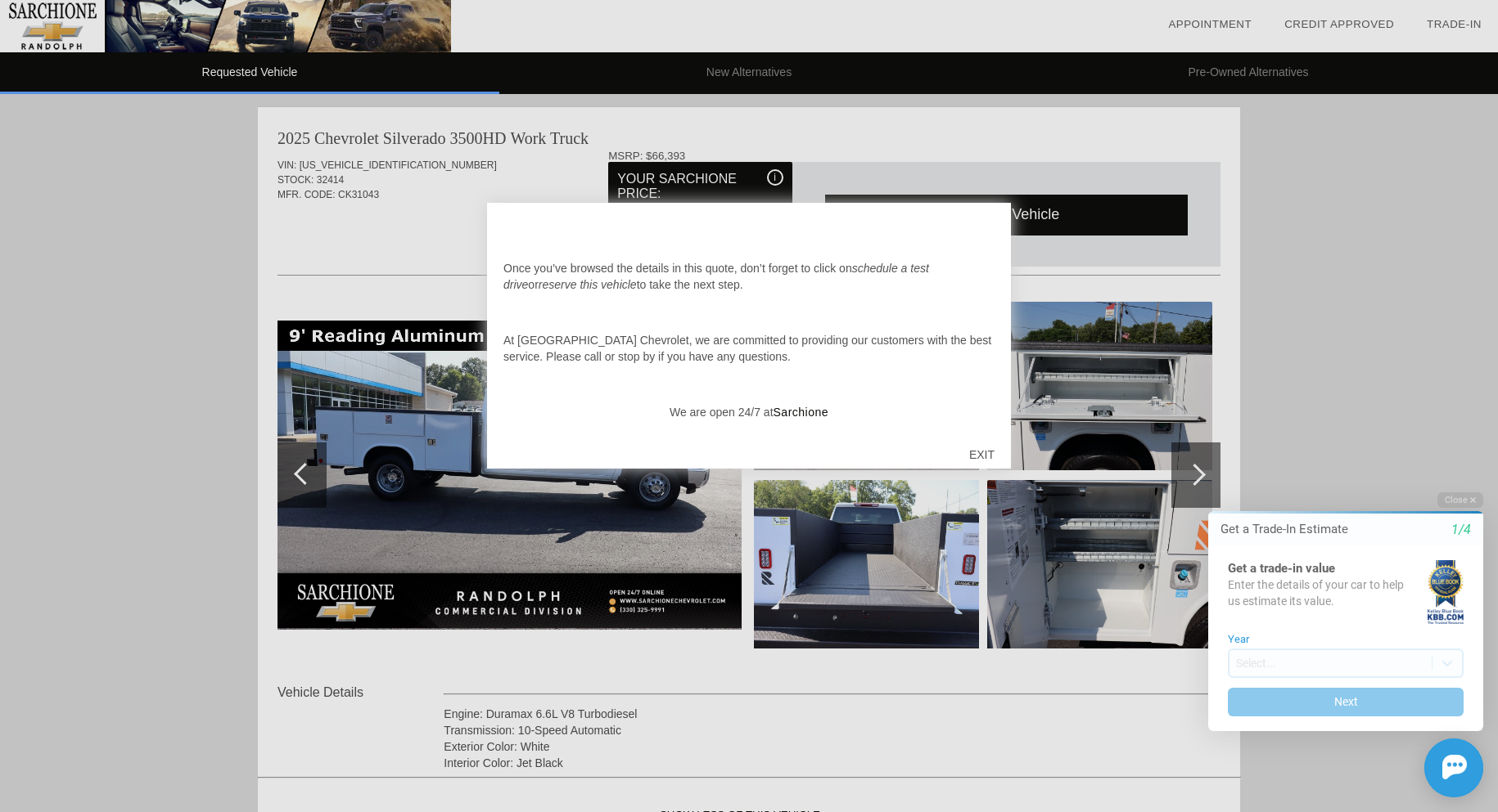
click at [992, 452] on div "EXIT" at bounding box center [981, 455] width 58 height 49
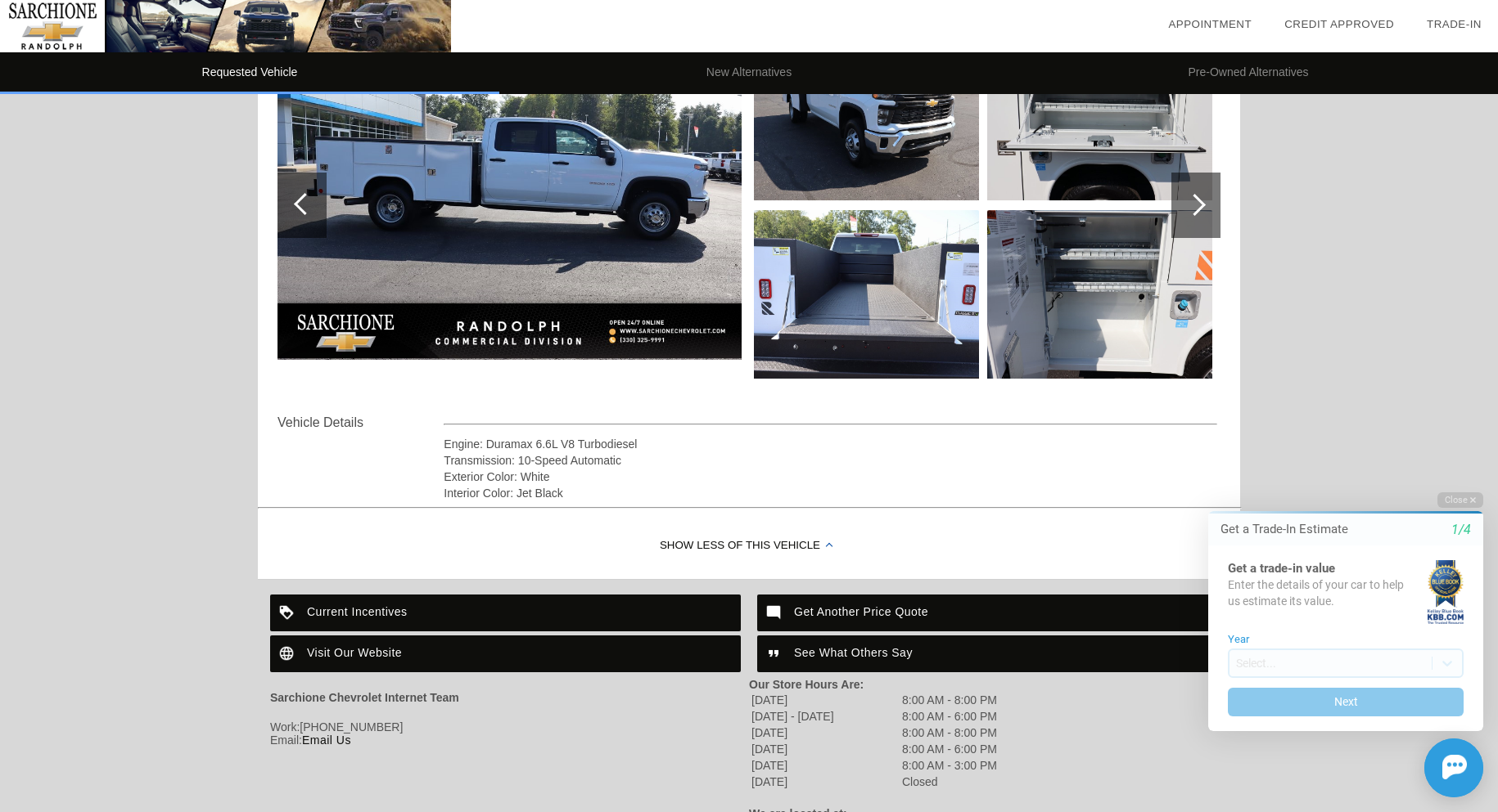
scroll to position [353, 0]
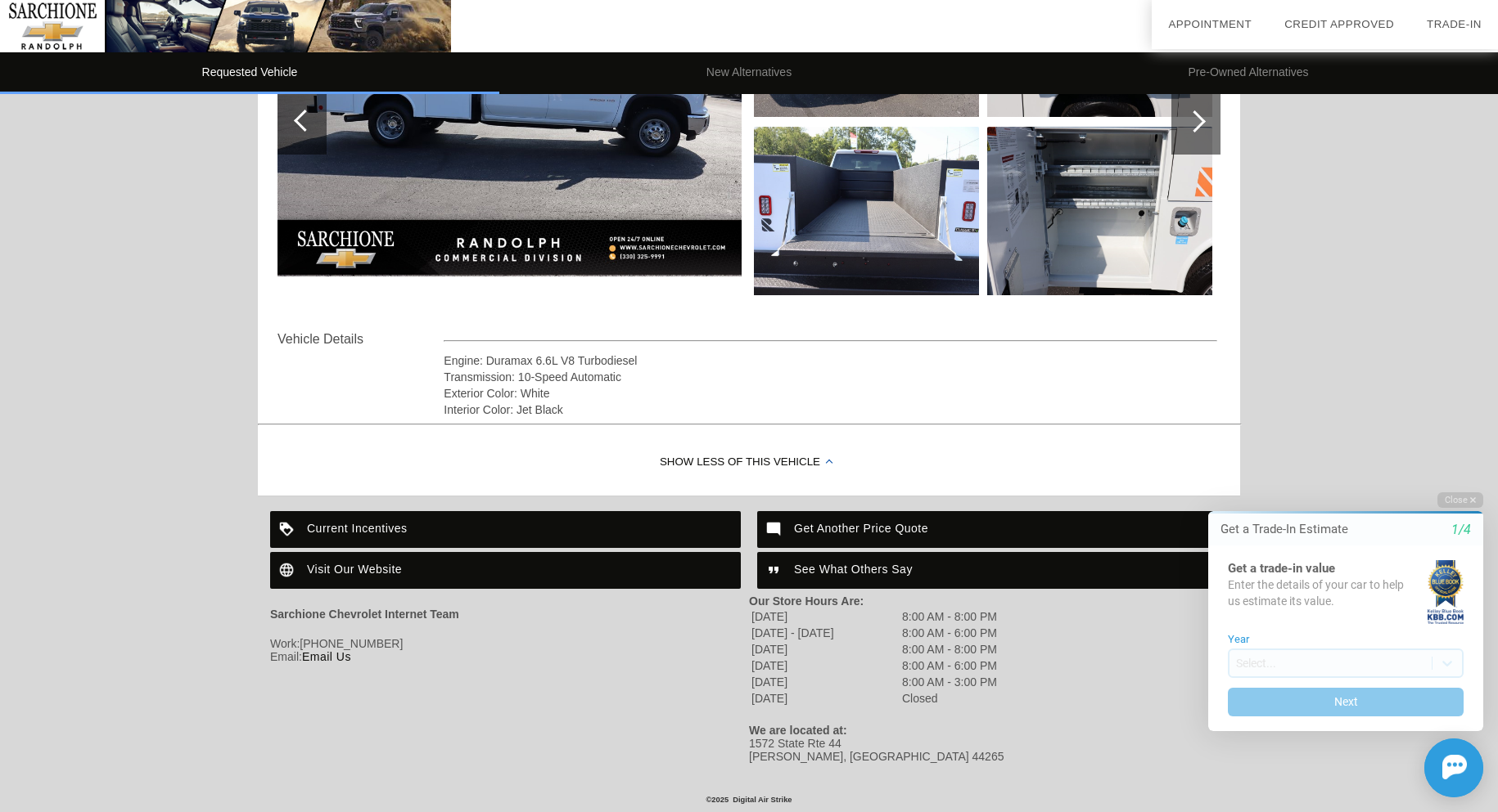
click at [392, 576] on div "Visit Our Website" at bounding box center [505, 571] width 471 height 37
